Goal: Information Seeking & Learning: Check status

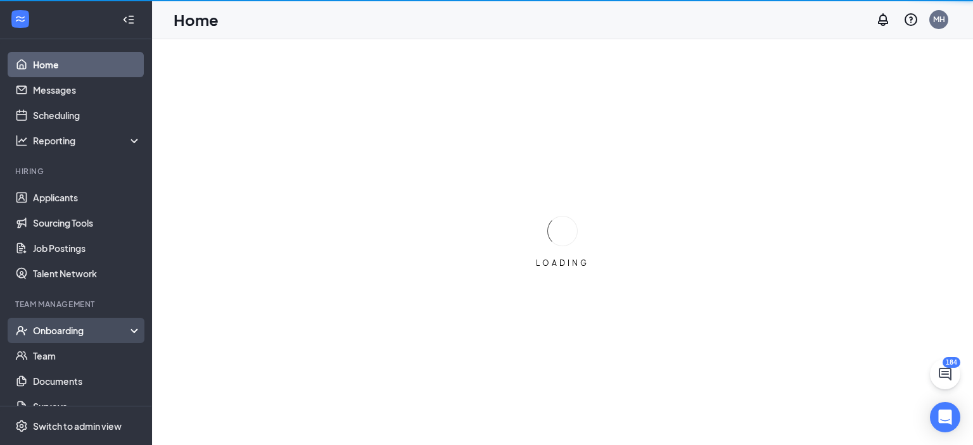
click at [70, 327] on div "Onboarding" at bounding box center [82, 330] width 98 height 13
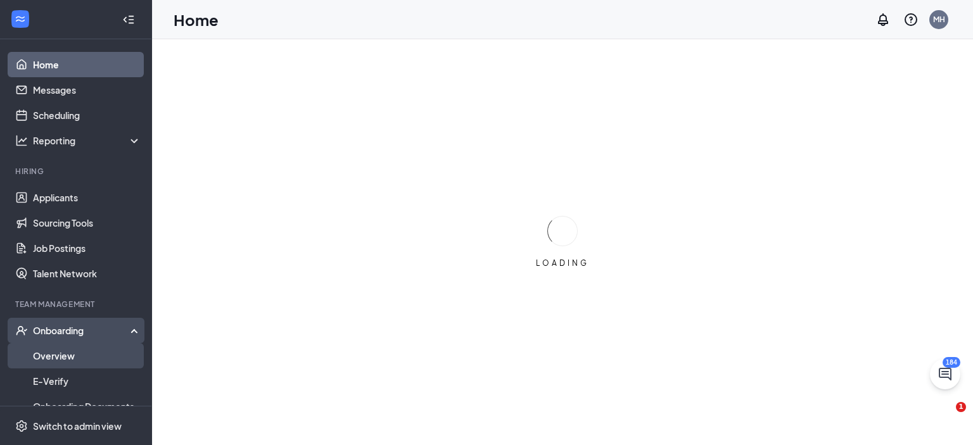
click at [66, 357] on link "Overview" at bounding box center [87, 355] width 108 height 25
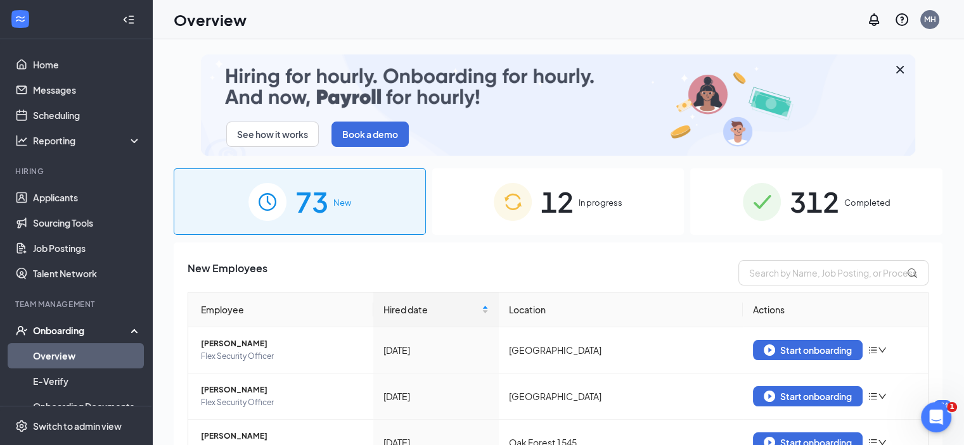
click at [578, 198] on span "In progress" at bounding box center [600, 202] width 44 height 13
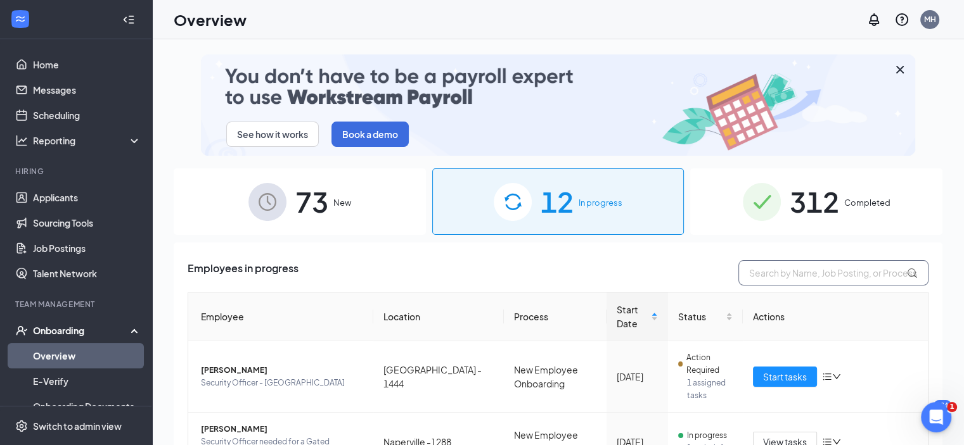
click at [780, 276] on input "text" at bounding box center [833, 272] width 190 height 25
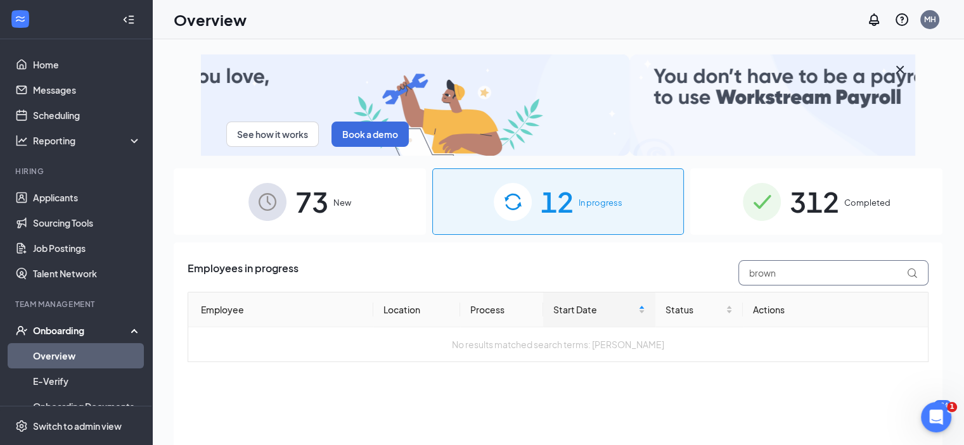
type input "brown"
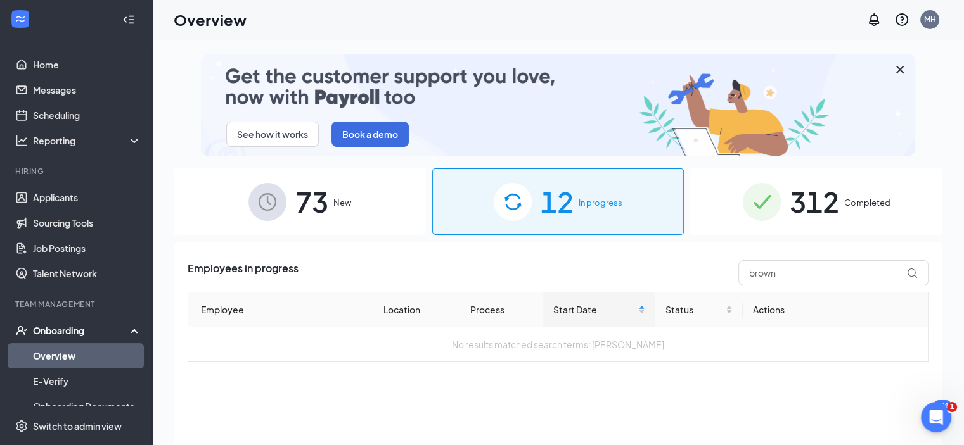
click at [811, 203] on span "312" at bounding box center [813, 202] width 49 height 44
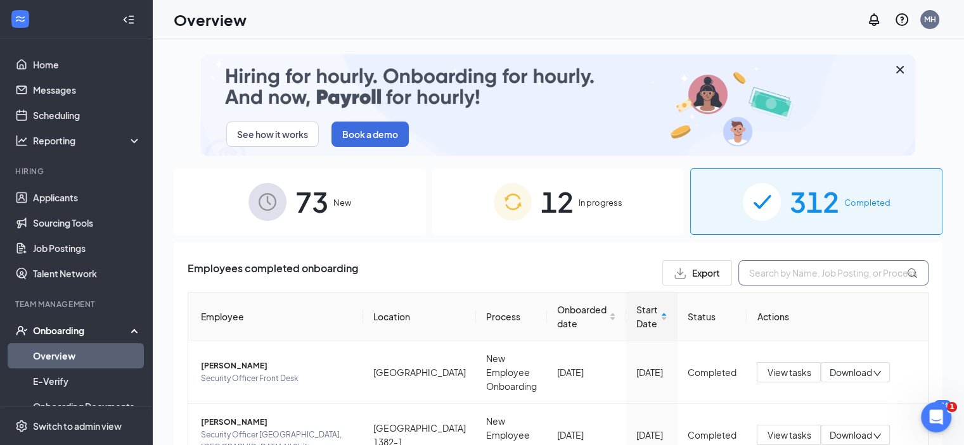
click at [787, 275] on input "text" at bounding box center [833, 272] width 190 height 25
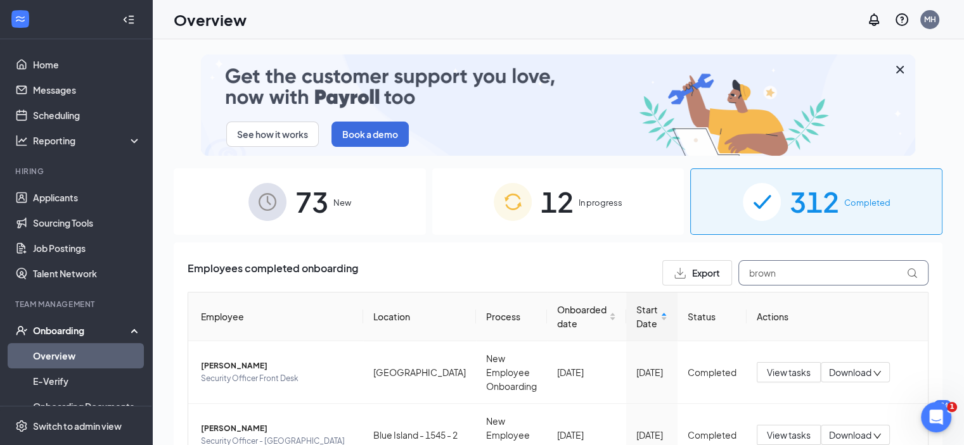
type input "brown"
click at [336, 200] on span "New" at bounding box center [342, 202] width 18 height 13
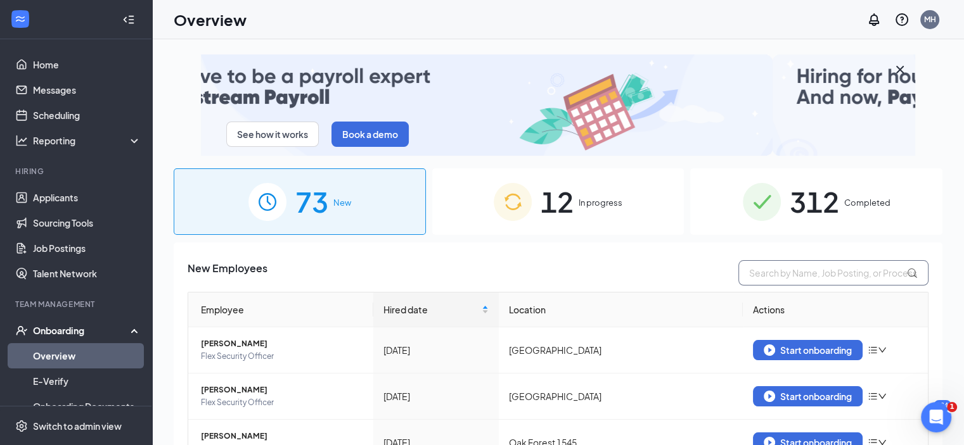
click at [801, 272] on input "text" at bounding box center [833, 272] width 190 height 25
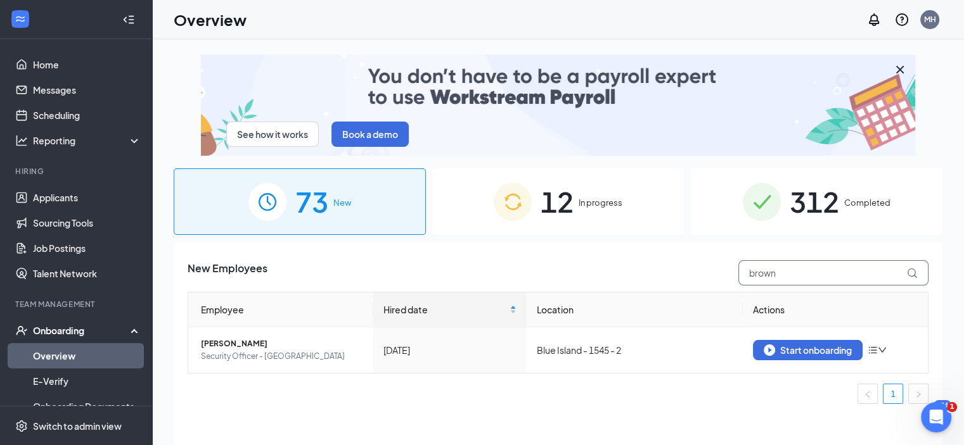
type input "brown"
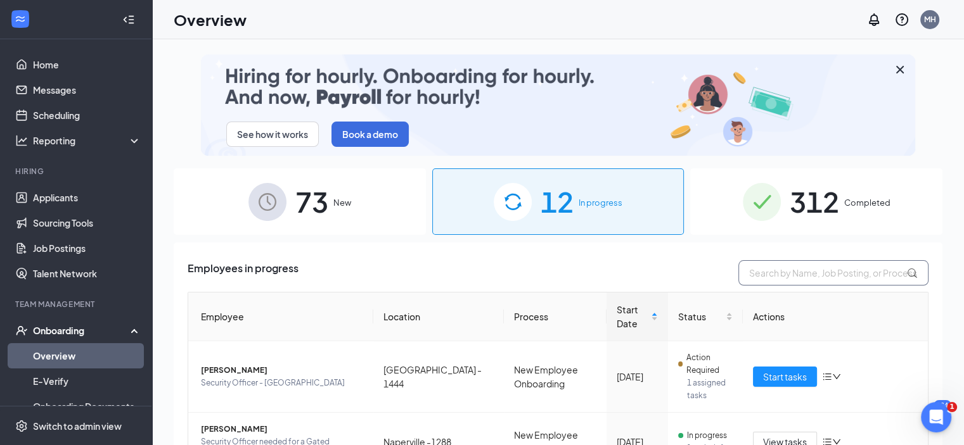
click at [773, 270] on input "text" at bounding box center [833, 272] width 190 height 25
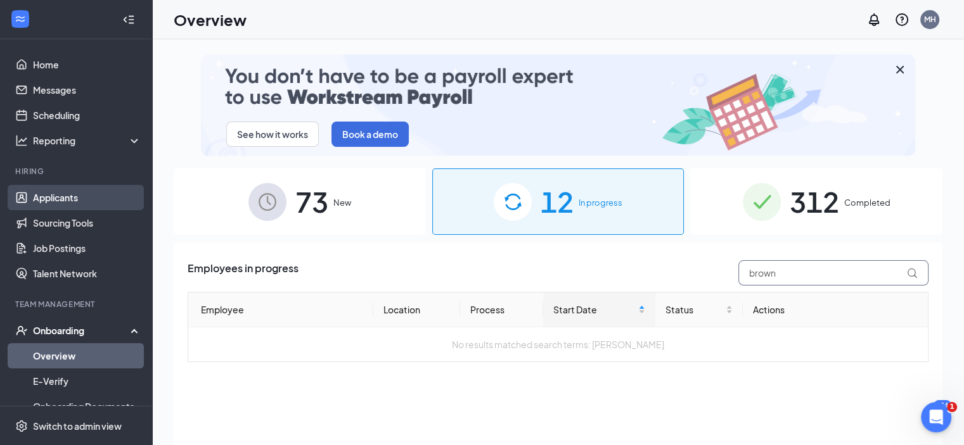
type input "brown"
click at [58, 194] on link "Applicants" at bounding box center [87, 197] width 108 height 25
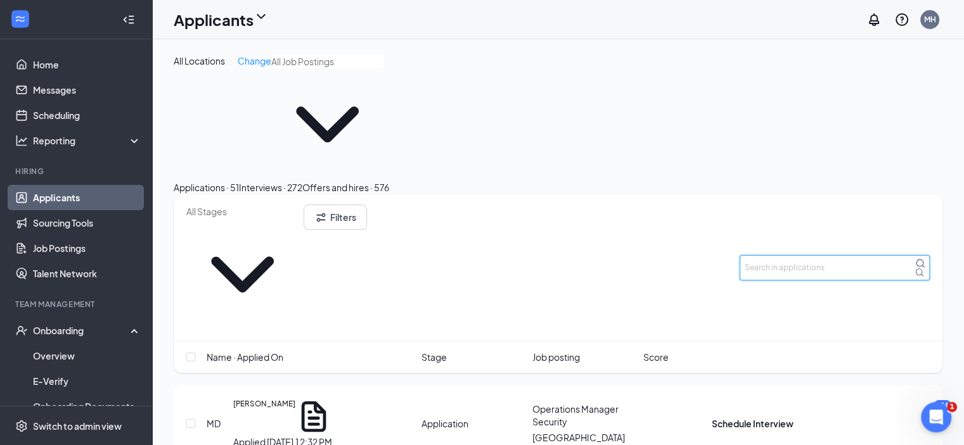
click at [806, 255] on input "text" at bounding box center [834, 267] width 190 height 25
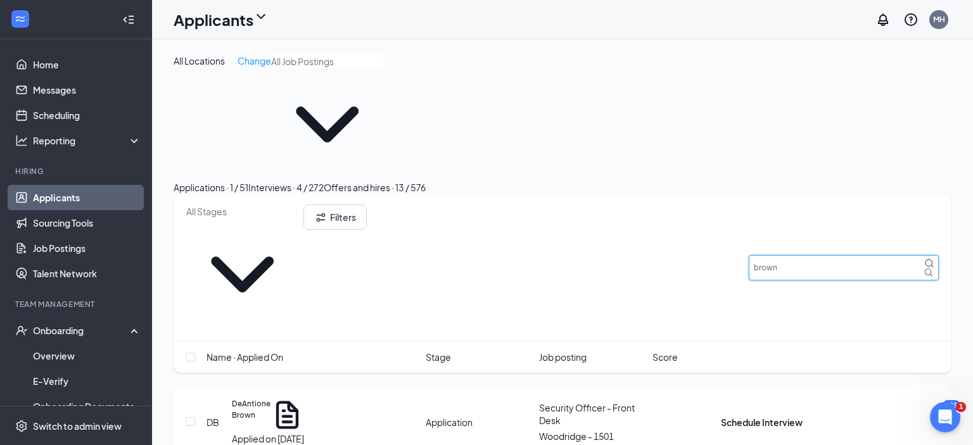
type input "brown"
click at [324, 181] on div "Interviews · 4 / 272" at bounding box center [285, 188] width 75 height 14
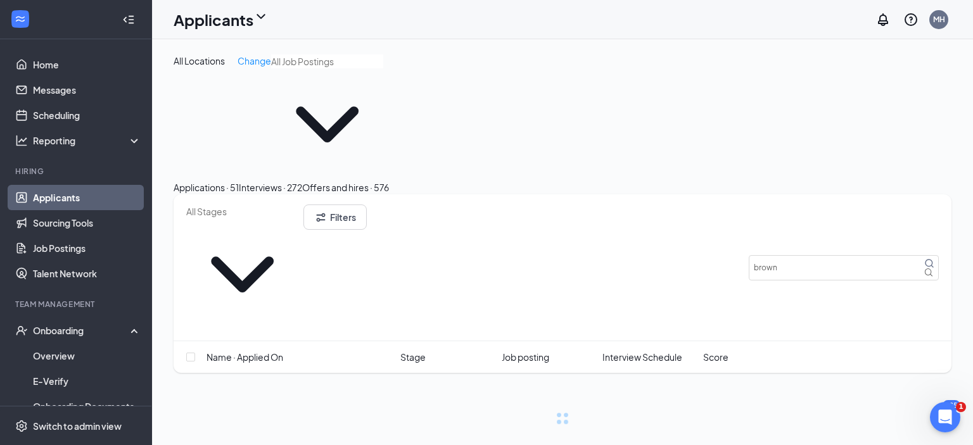
click at [389, 181] on div "Offers and hires · 576" at bounding box center [345, 188] width 87 height 14
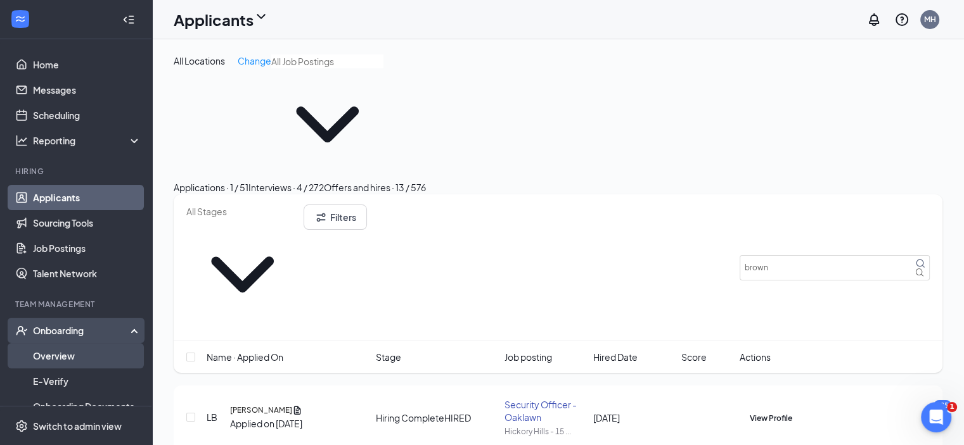
click at [46, 354] on link "Overview" at bounding box center [87, 355] width 108 height 25
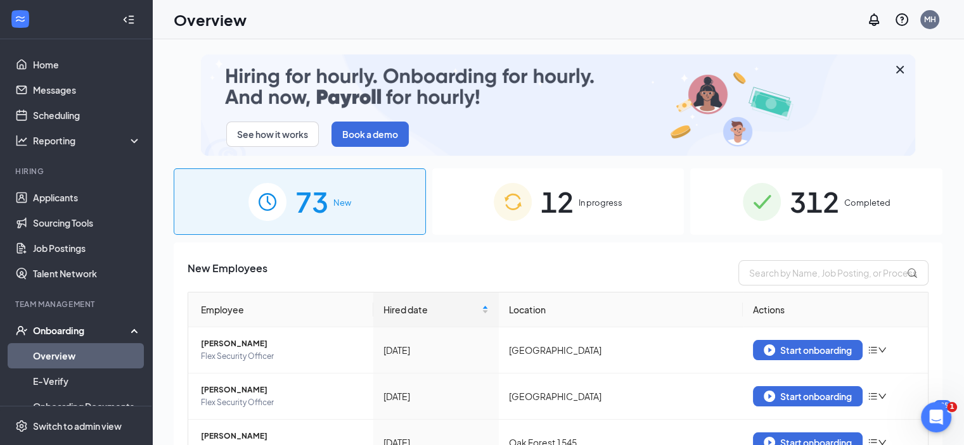
click at [816, 201] on span "312" at bounding box center [813, 202] width 49 height 44
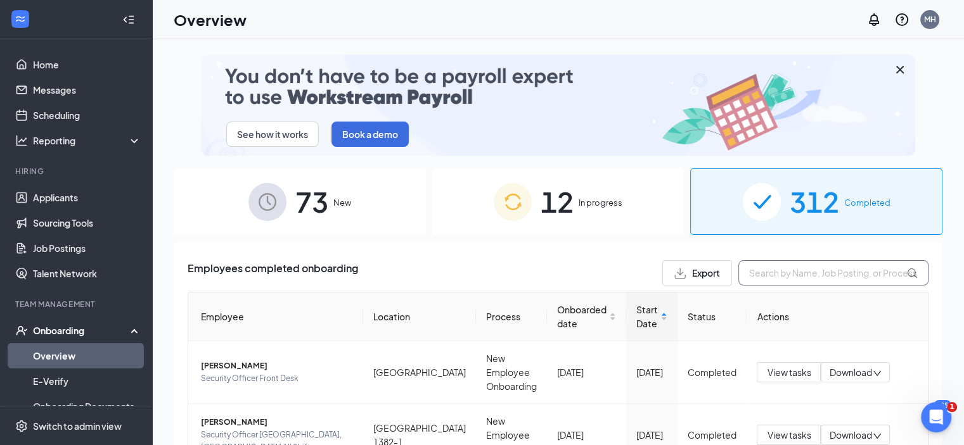
click at [785, 273] on input "text" at bounding box center [833, 272] width 190 height 25
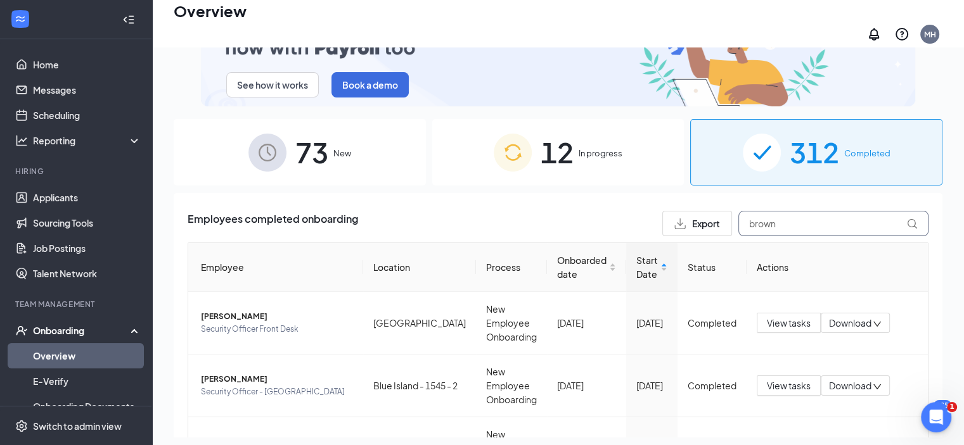
type input "brown"
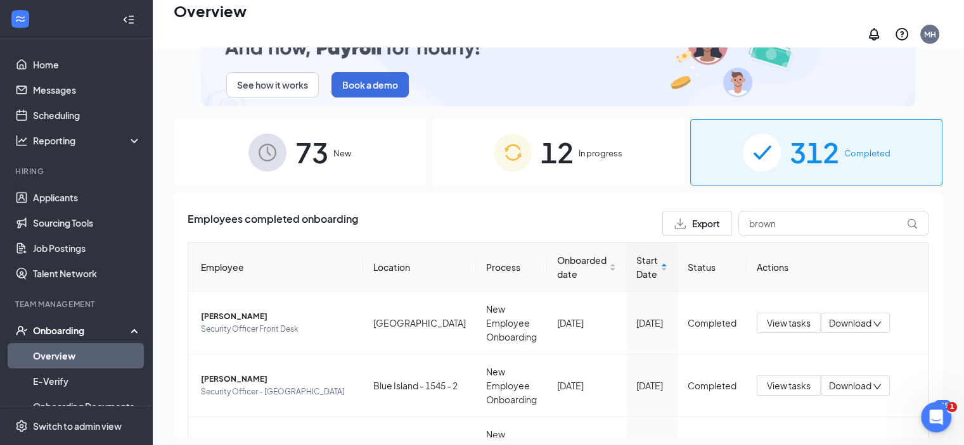
click at [588, 147] on span "In progress" at bounding box center [600, 153] width 44 height 13
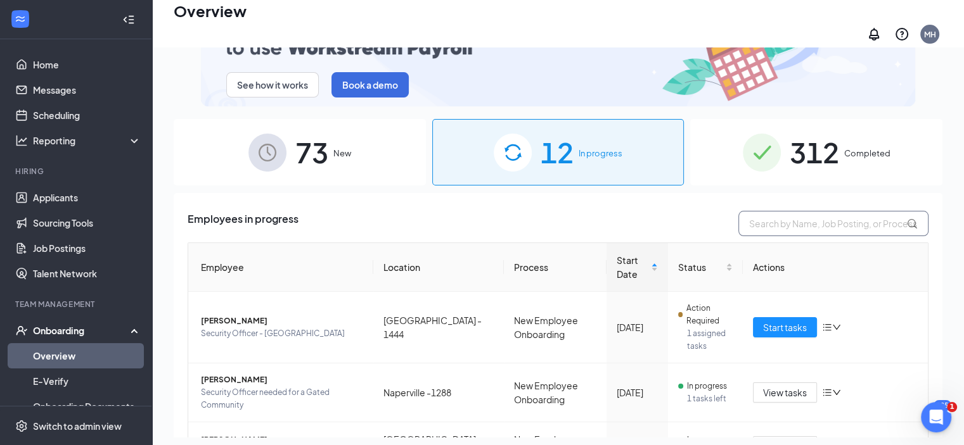
click at [796, 211] on input "text" at bounding box center [833, 223] width 190 height 25
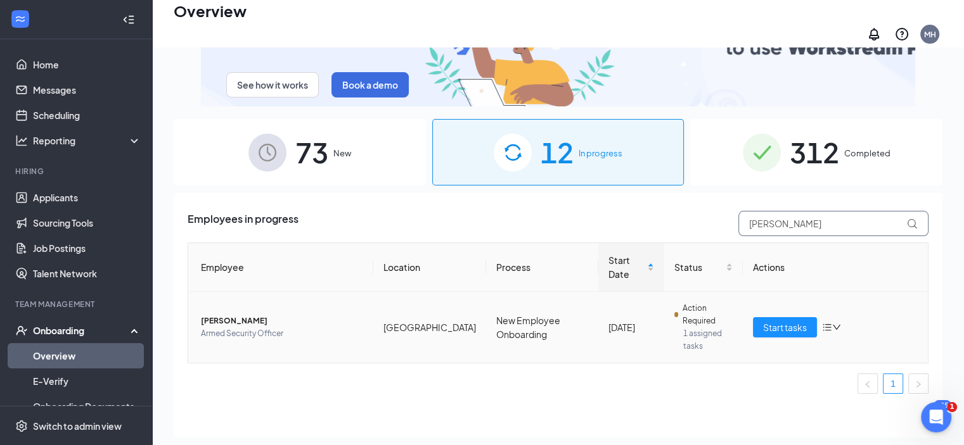
type input "[PERSON_NAME]"
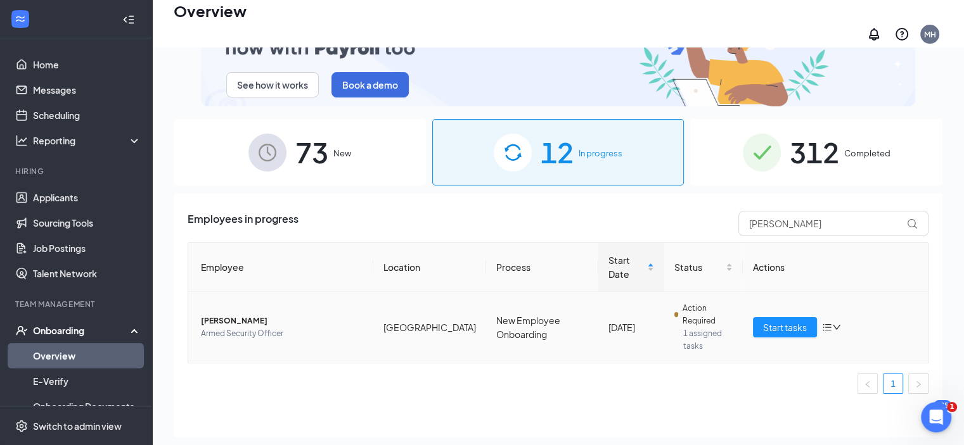
click at [206, 315] on span "[PERSON_NAME]" at bounding box center [282, 321] width 162 height 13
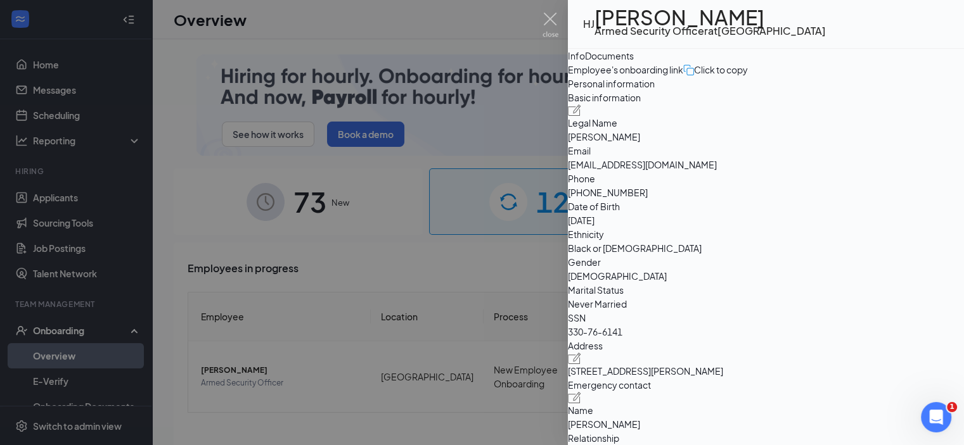
click at [633, 63] on div "Documents" at bounding box center [609, 56] width 49 height 14
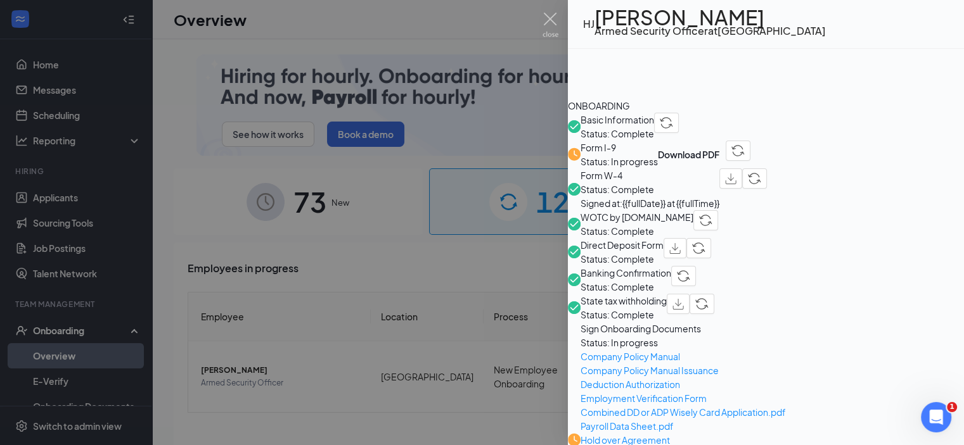
scroll to position [317, 0]
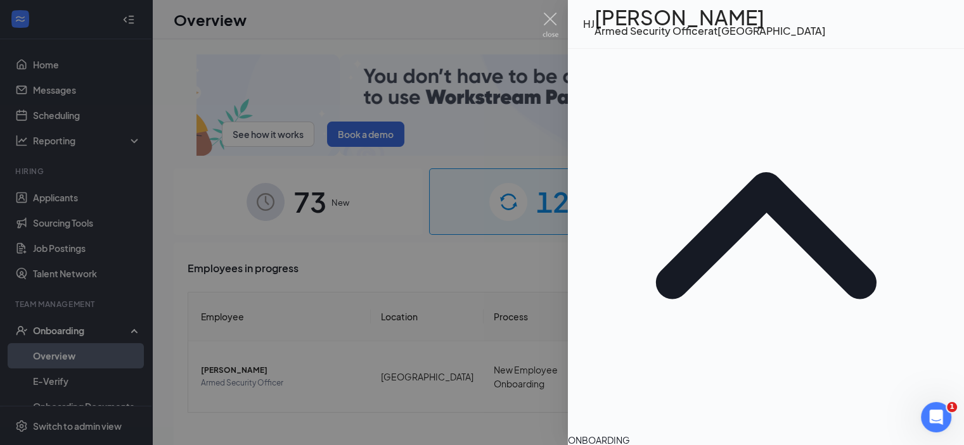
scroll to position [0, 0]
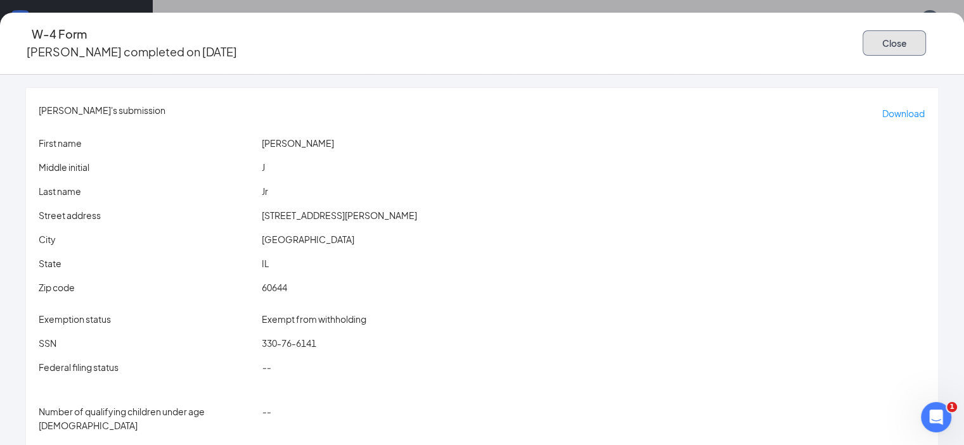
click at [889, 38] on button "Close" at bounding box center [893, 42] width 63 height 25
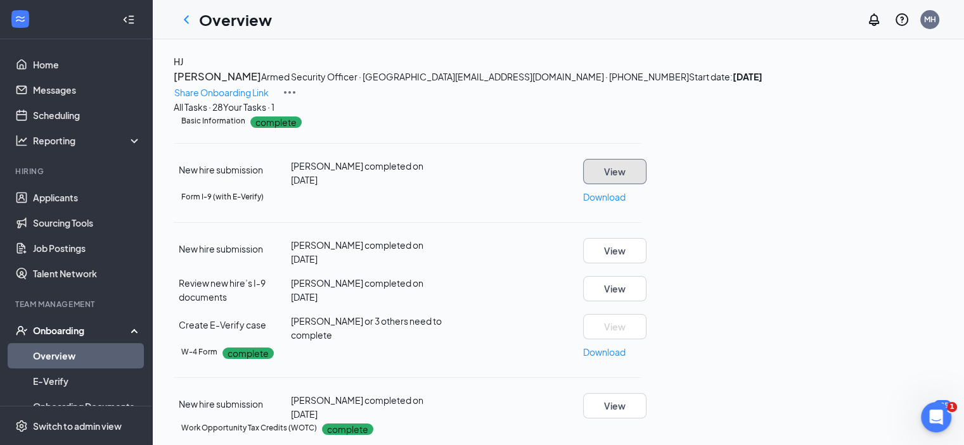
click at [646, 184] on button "View" at bounding box center [614, 171] width 63 height 25
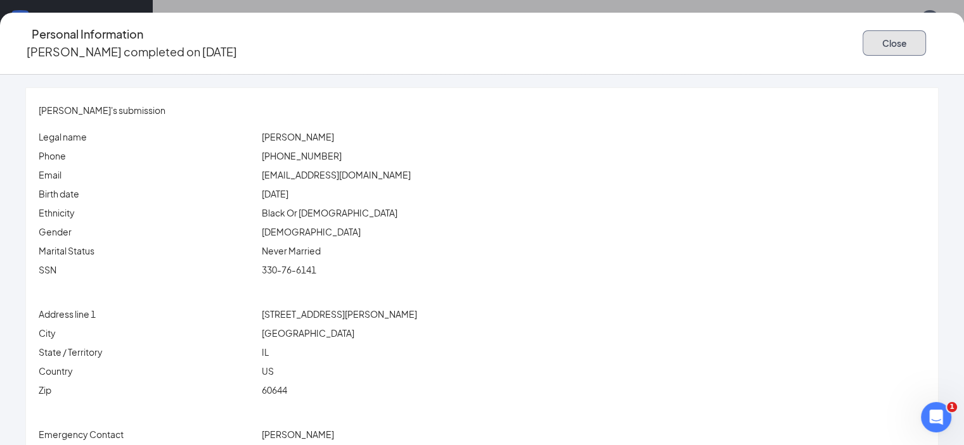
click at [877, 39] on button "Close" at bounding box center [893, 42] width 63 height 25
